Goal: Task Accomplishment & Management: Complete application form

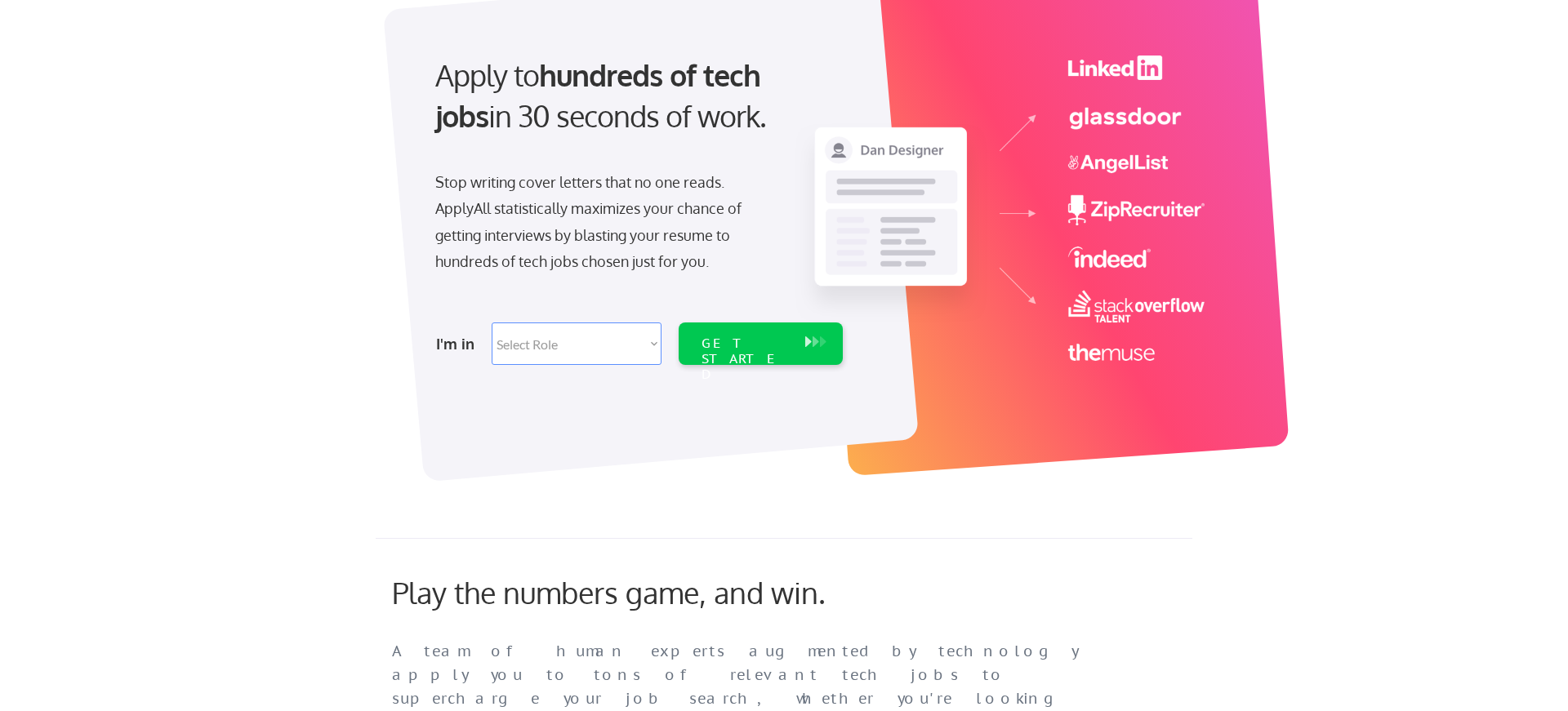
scroll to position [134, 0]
click at [632, 356] on select "Select Role Software Engineering Product Management Customer Success Sales UI/U…" at bounding box center [576, 342] width 170 height 42
select select ""marketing___comms""
click at [492, 321] on select "Select Role Software Engineering Product Management Customer Success Sales UI/U…" at bounding box center [576, 342] width 170 height 42
select select ""marketing___comms""
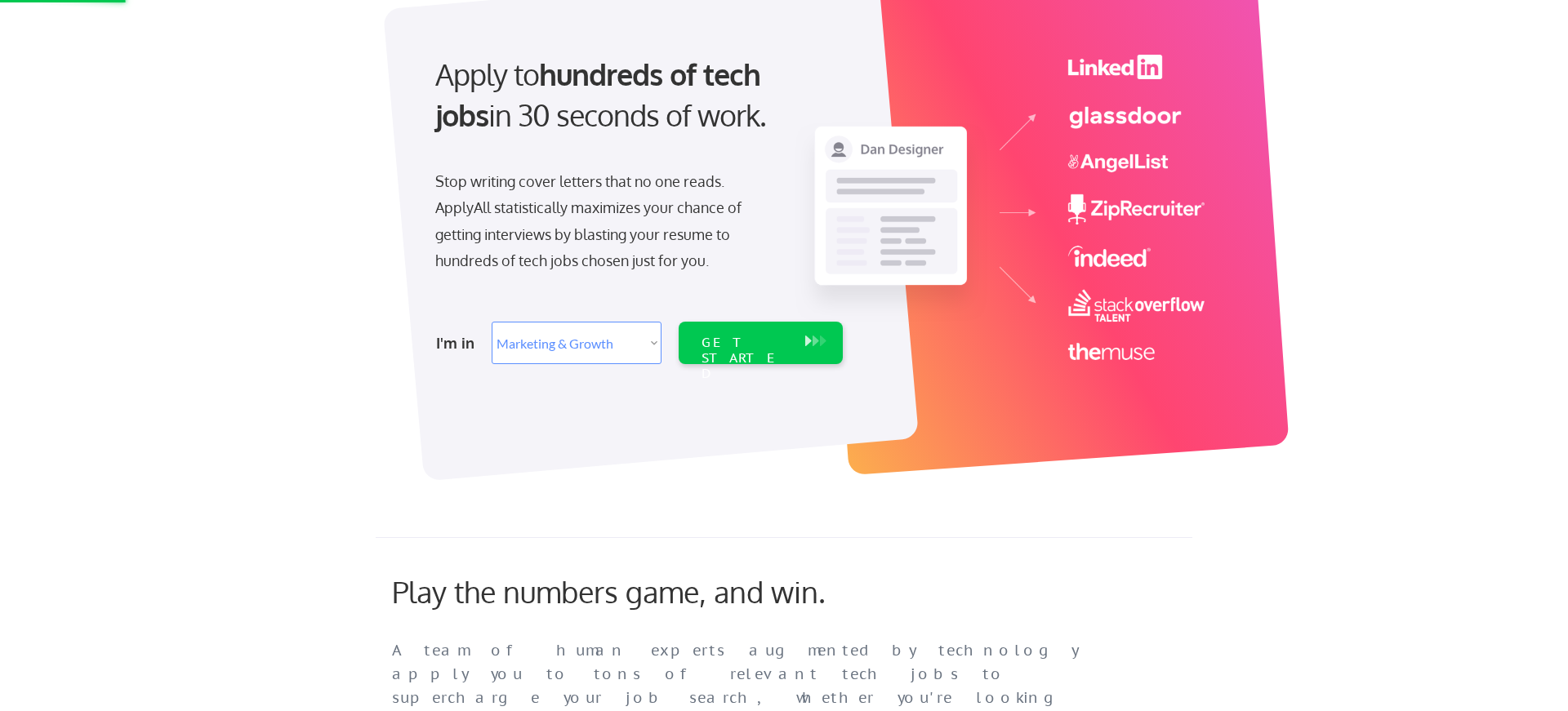
click at [724, 365] on div "I'm in Select Role Software Engineering Product Management Customer Success Sal…" at bounding box center [638, 343] width 457 height 57
click at [743, 342] on div "GET STARTED" at bounding box center [745, 358] width 87 height 47
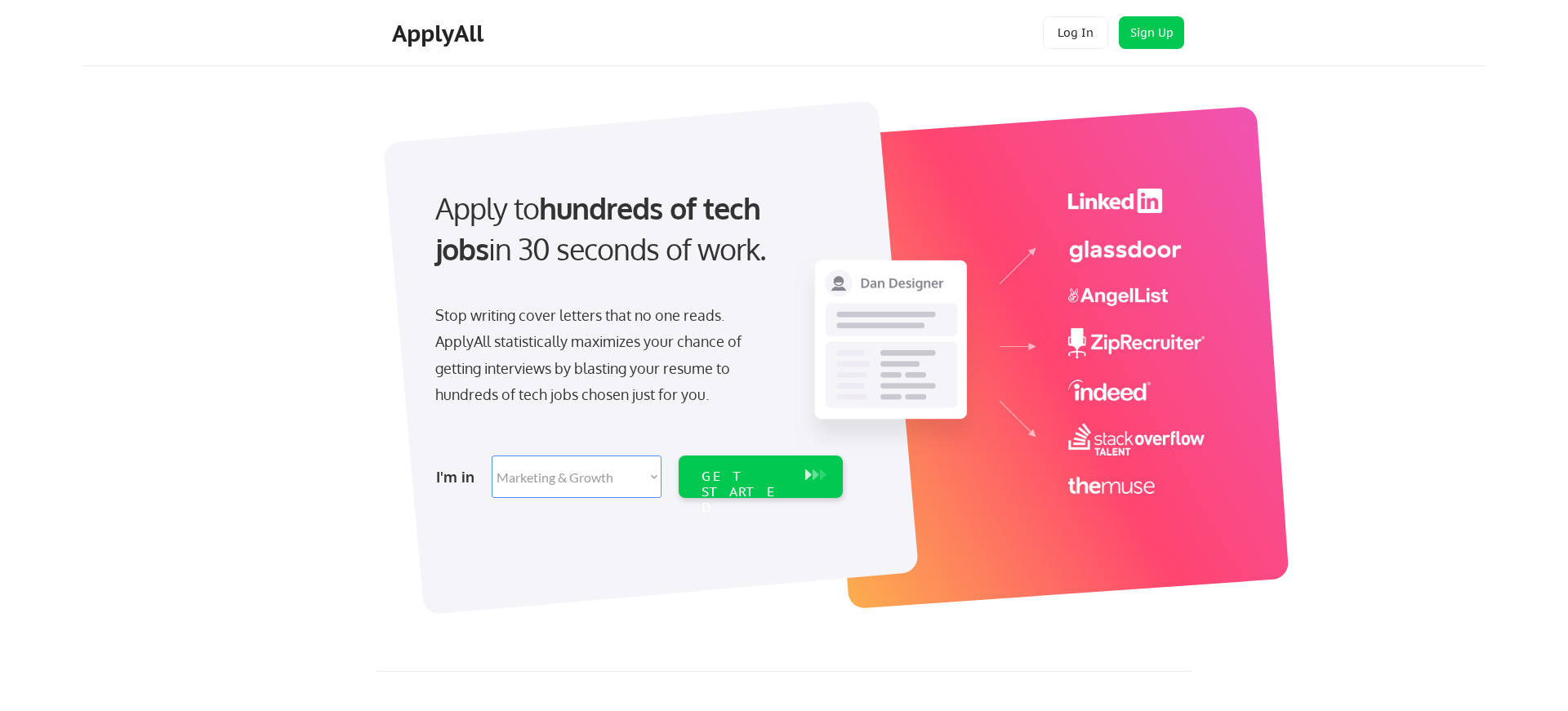
select select ""marketing___comms""
